Goal: Find specific page/section: Locate item on page

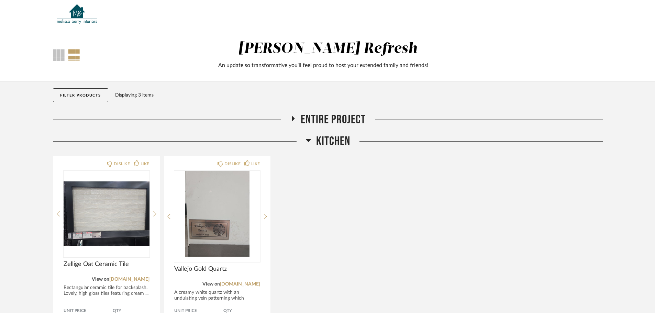
click at [326, 118] on span "Entire Project" at bounding box center [333, 119] width 65 height 15
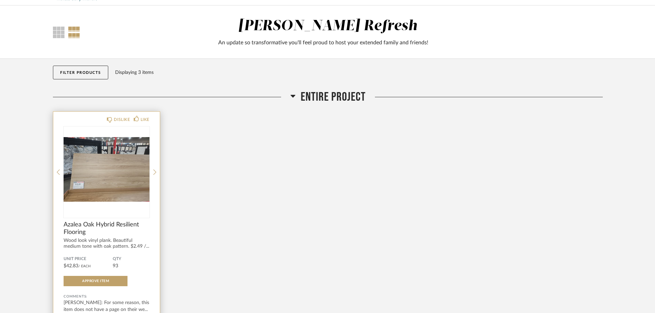
scroll to position [34, 0]
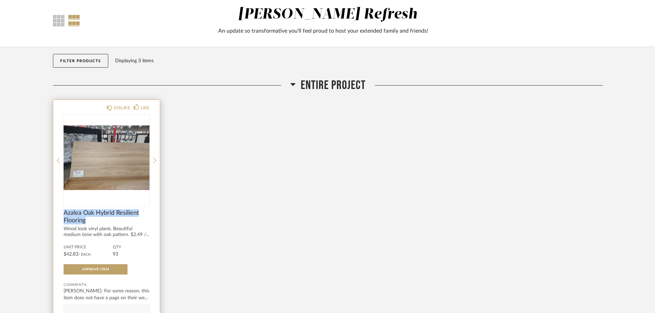
drag, startPoint x: 89, startPoint y: 220, endPoint x: 65, endPoint y: 211, distance: 26.2
click at [65, 211] on span "Azalea Oak Hybrid Resilient Flooring" at bounding box center [107, 216] width 86 height 15
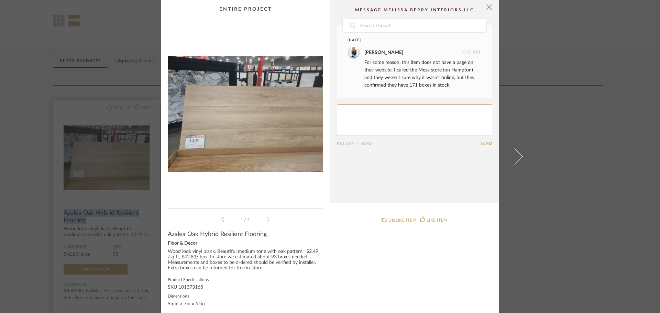
copy span "Azalea Oak Hybrid Resilient Flooring"
drag, startPoint x: 165, startPoint y: 288, endPoint x: 200, endPoint y: 289, distance: 34.7
click at [200, 289] on div "SKU 101373165" at bounding box center [245, 287] width 155 height 5
copy div "SKU 101373165"
click at [380, 281] on div "DISLIKE ITEM LIKE ITEM" at bounding box center [414, 288] width 169 height 157
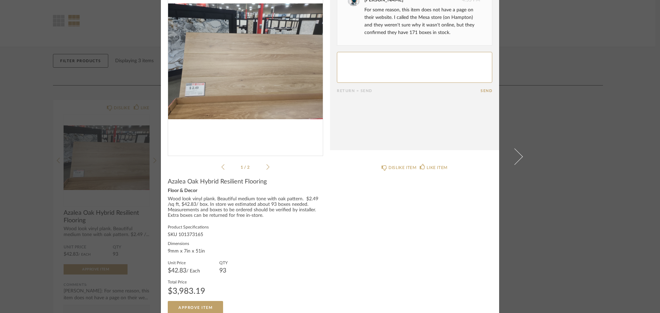
scroll to position [61, 0]
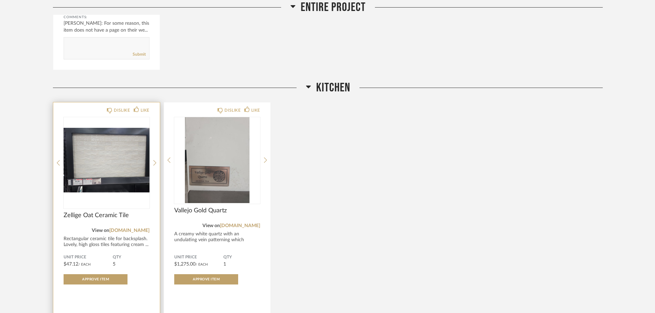
scroll to position [309, 0]
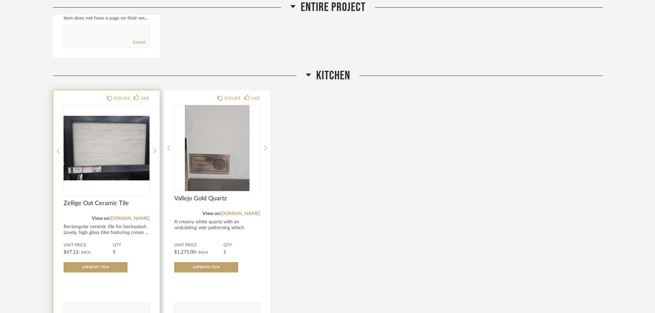
click at [103, 201] on span "Zellige Oat Ceramic Tile" at bounding box center [107, 204] width 86 height 8
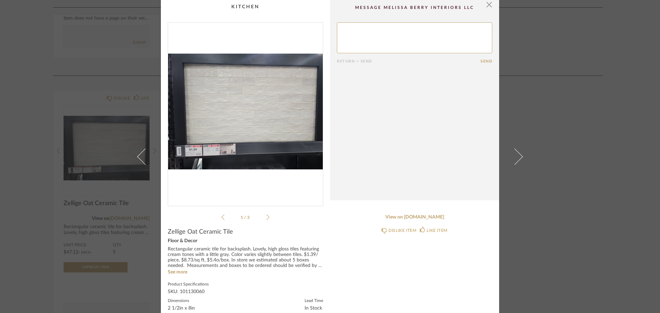
scroll to position [0, 0]
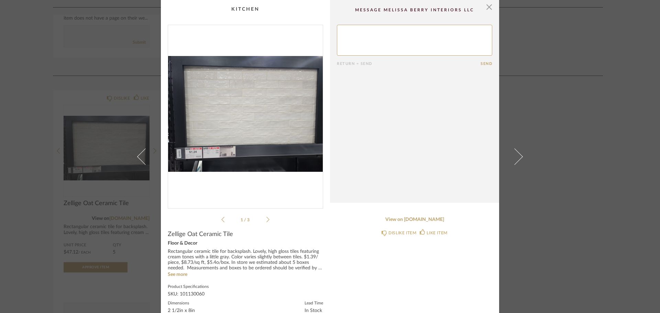
click at [547, 124] on div "× 1 / 3 Return = Send Send Zellige Oat Ceramic Tile Floor & Decor Rectangular c…" at bounding box center [330, 156] width 660 height 313
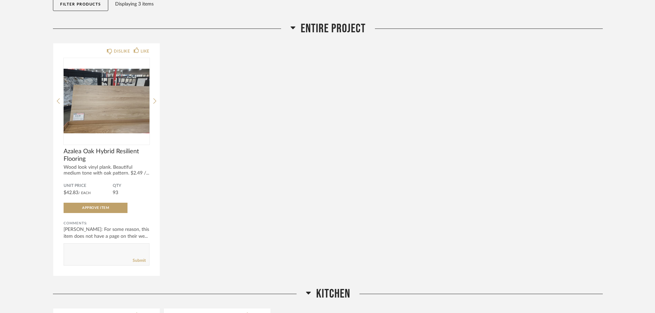
scroll to position [103, 0]
